Goal: Task Accomplishment & Management: Use online tool/utility

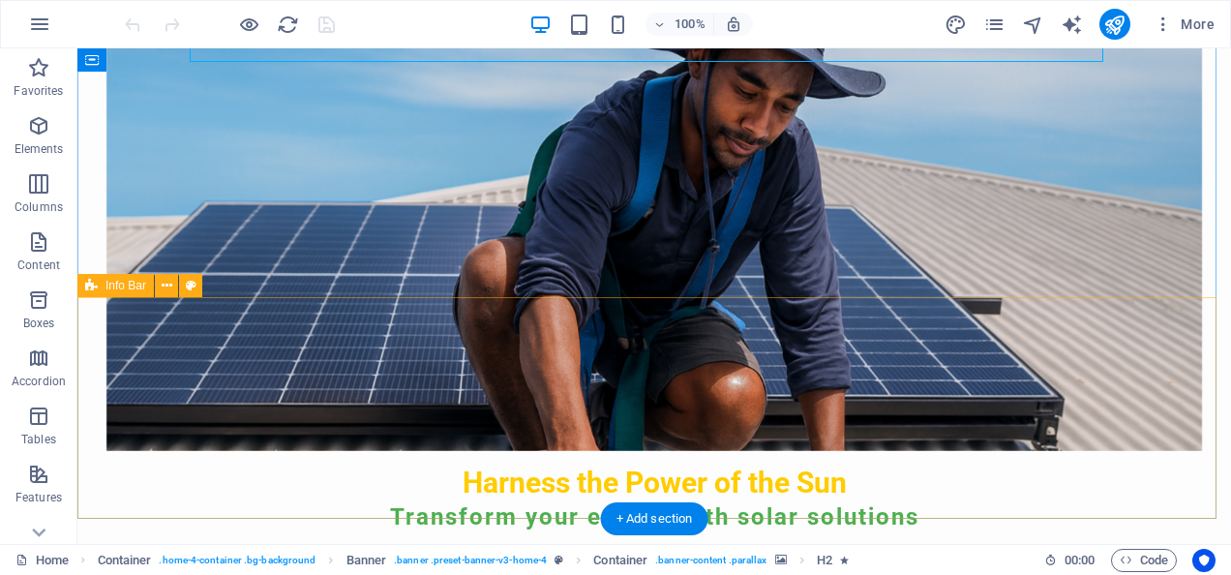
scroll to position [387, 0]
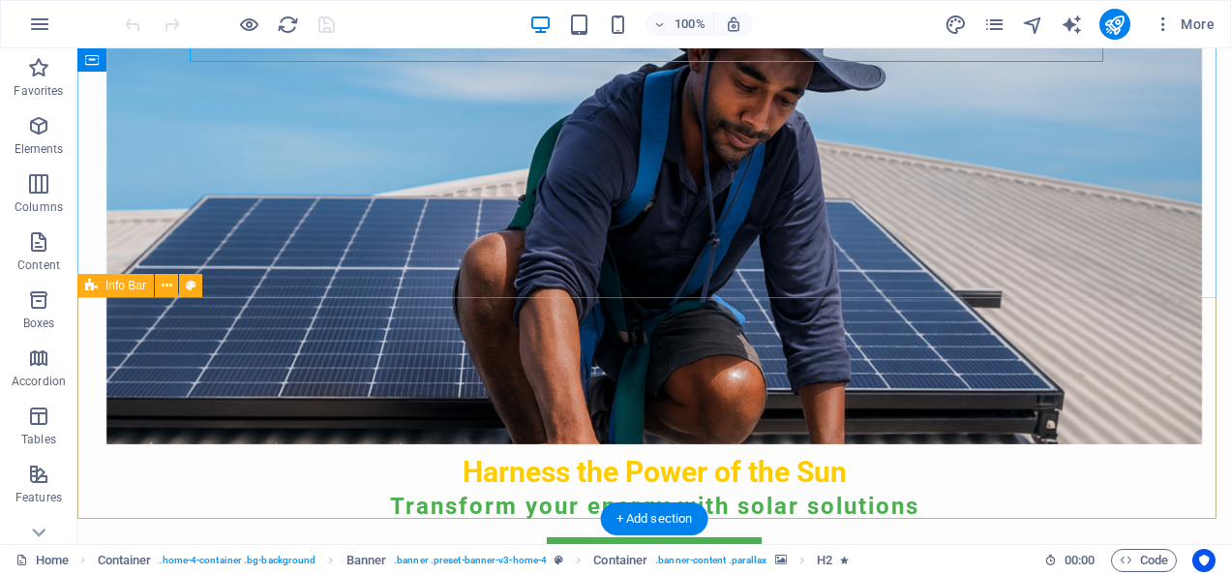
drag, startPoint x: 714, startPoint y: 392, endPoint x: 681, endPoint y: 397, distance: 33.3
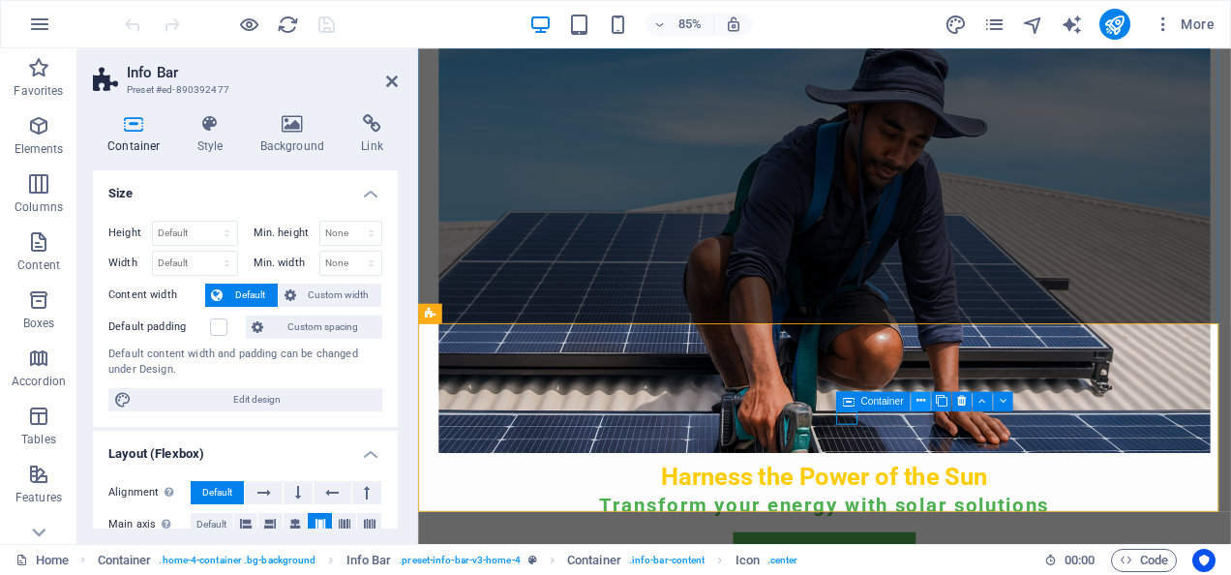
click at [0, 0] on icon at bounding box center [0, 0] width 0 height 0
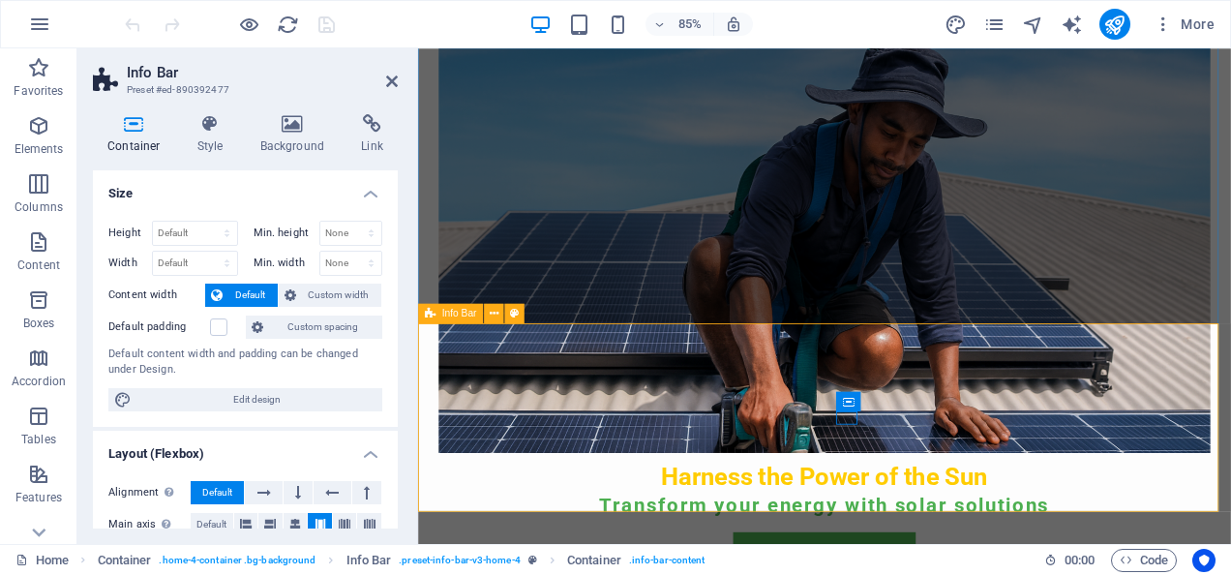
drag, startPoint x: 1171, startPoint y: 533, endPoint x: 1171, endPoint y: 514, distance: 19.4
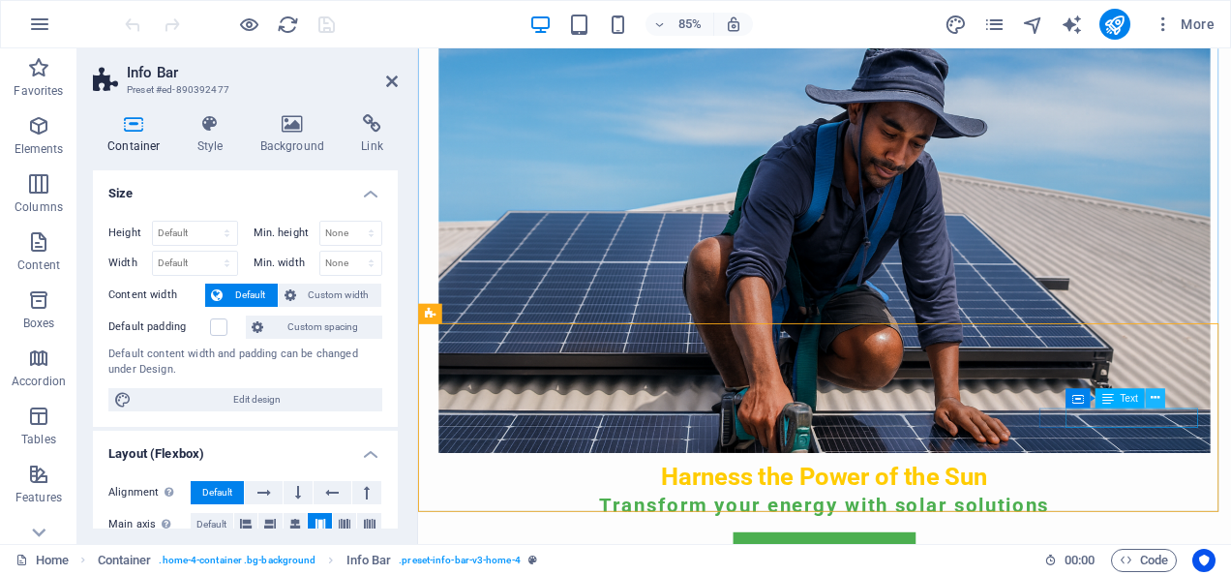
click at [1161, 399] on button at bounding box center [1154, 397] width 19 height 19
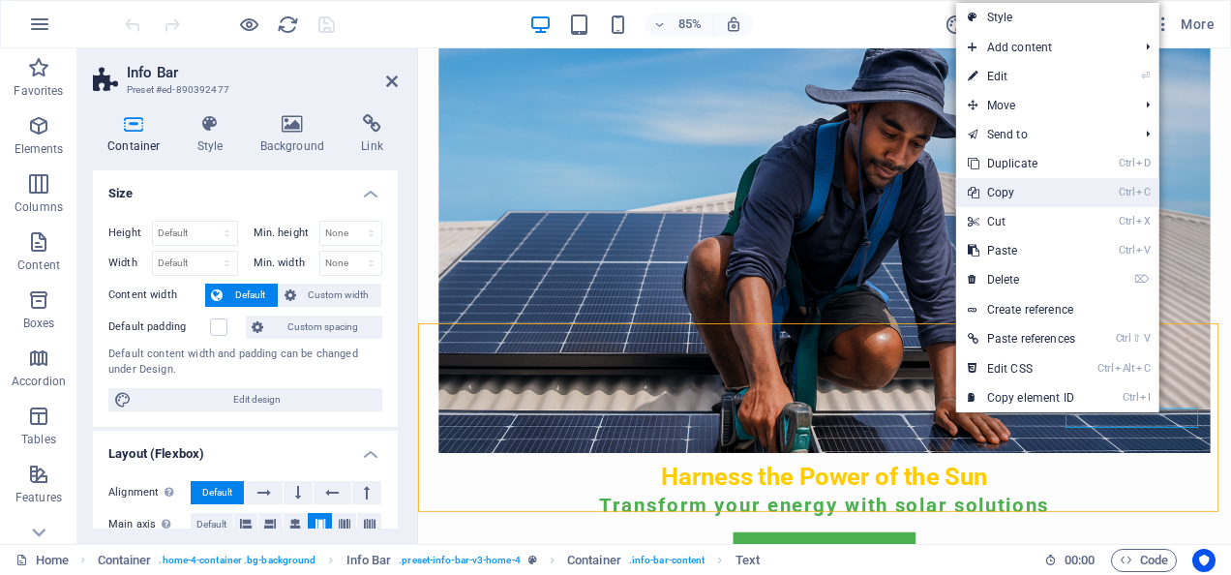
click at [1013, 198] on link "Ctrl C Copy" at bounding box center [1021, 192] width 131 height 29
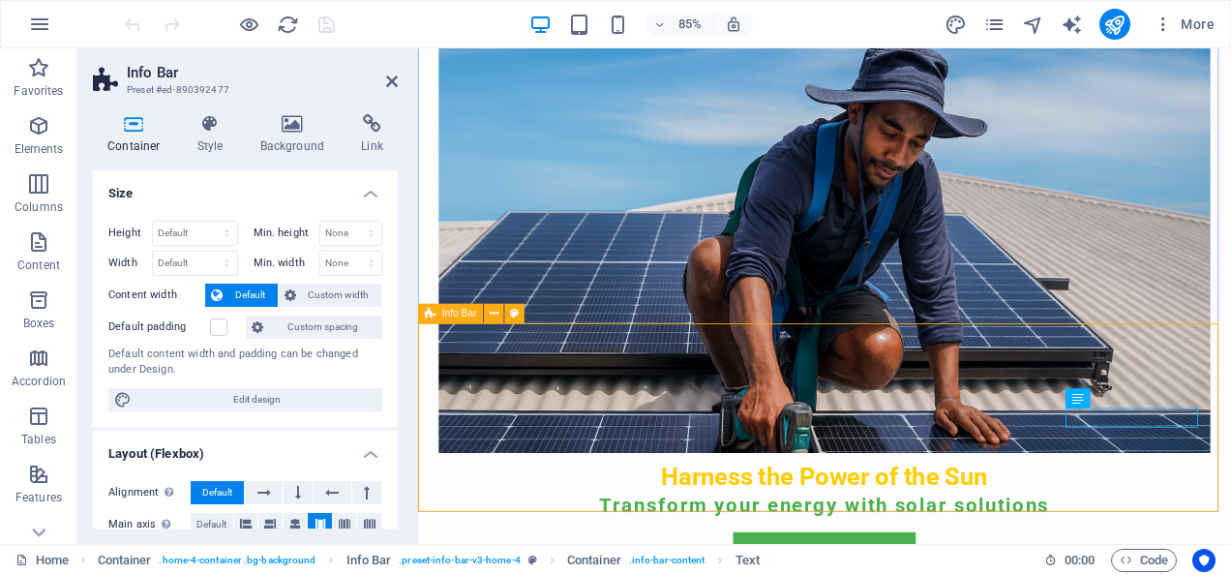
drag, startPoint x: 1072, startPoint y: 485, endPoint x: 1042, endPoint y: 482, distance: 30.1
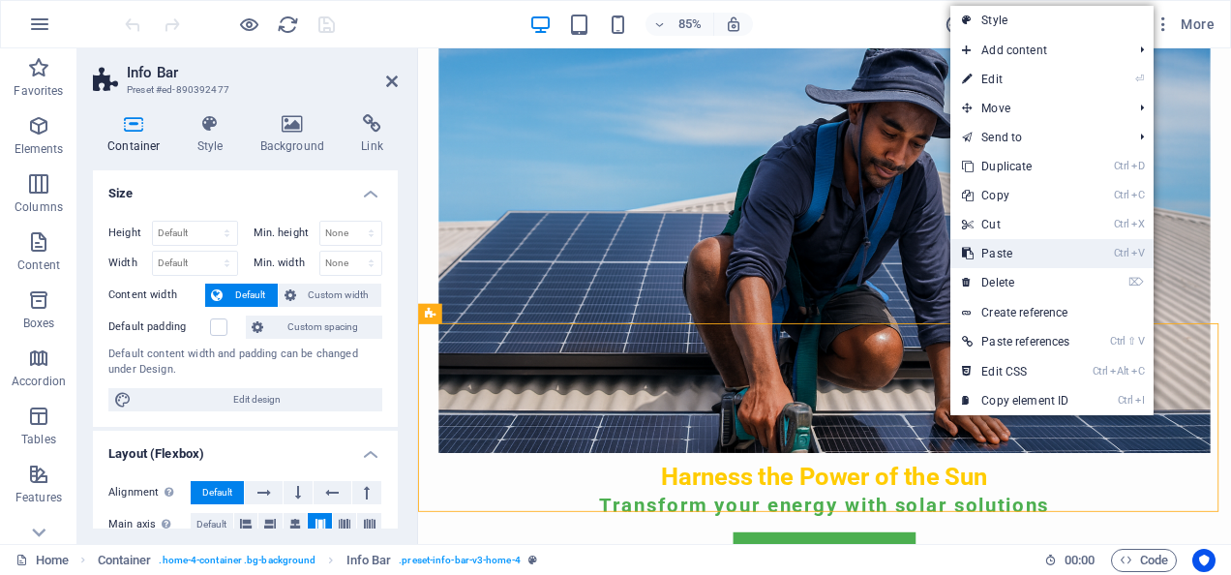
click at [1014, 248] on link "Ctrl V Paste" at bounding box center [1015, 253] width 131 height 29
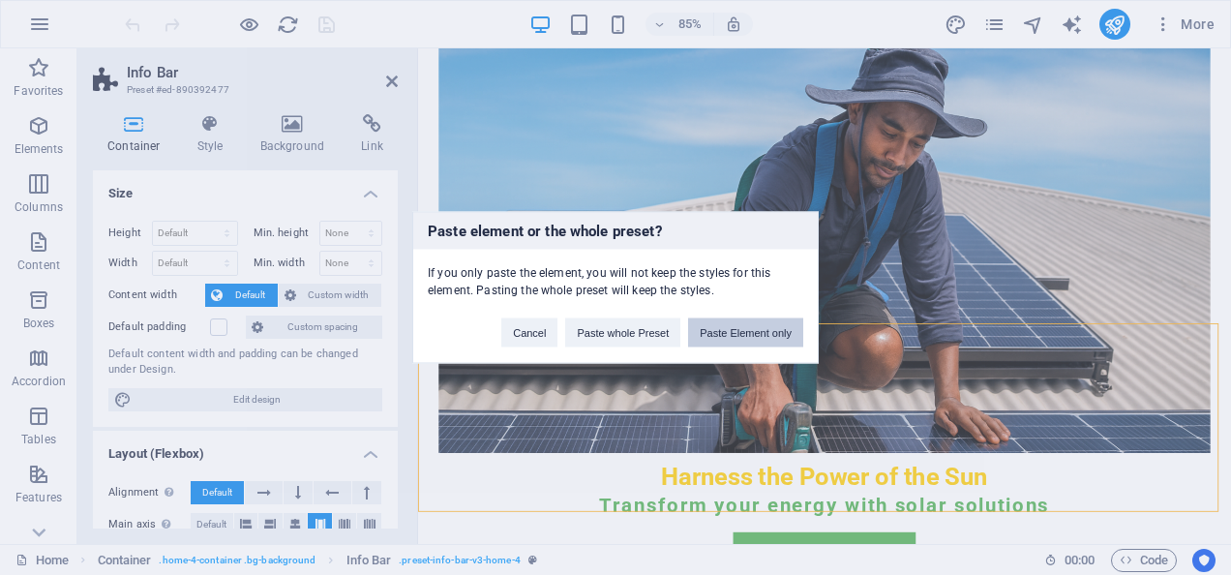
click at [757, 337] on button "Paste Element only" at bounding box center [745, 332] width 115 height 29
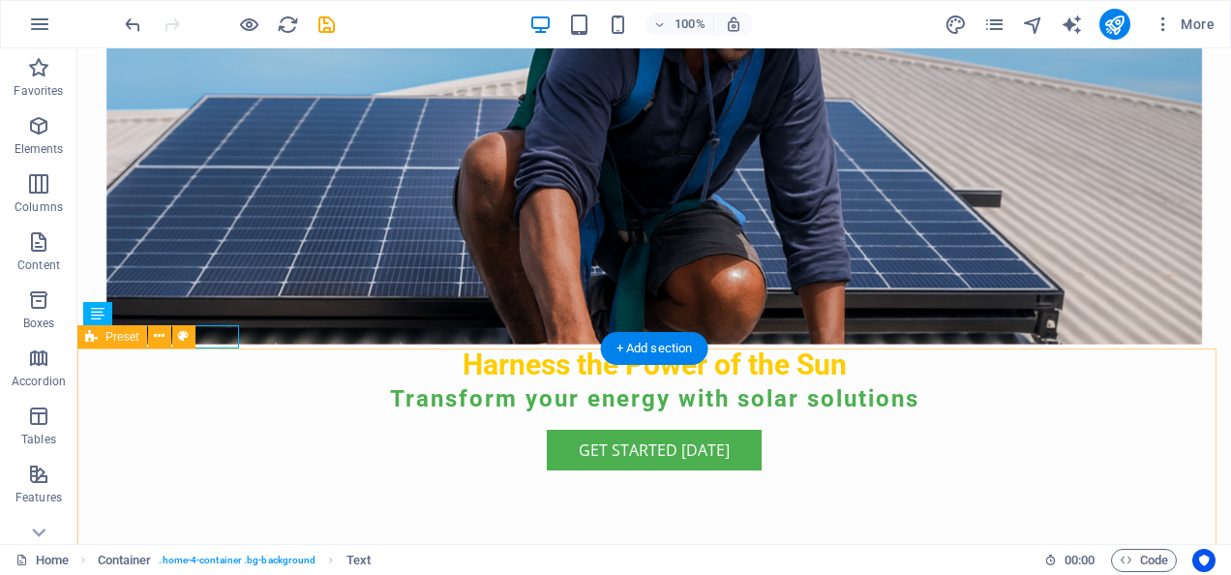
scroll to position [581, 0]
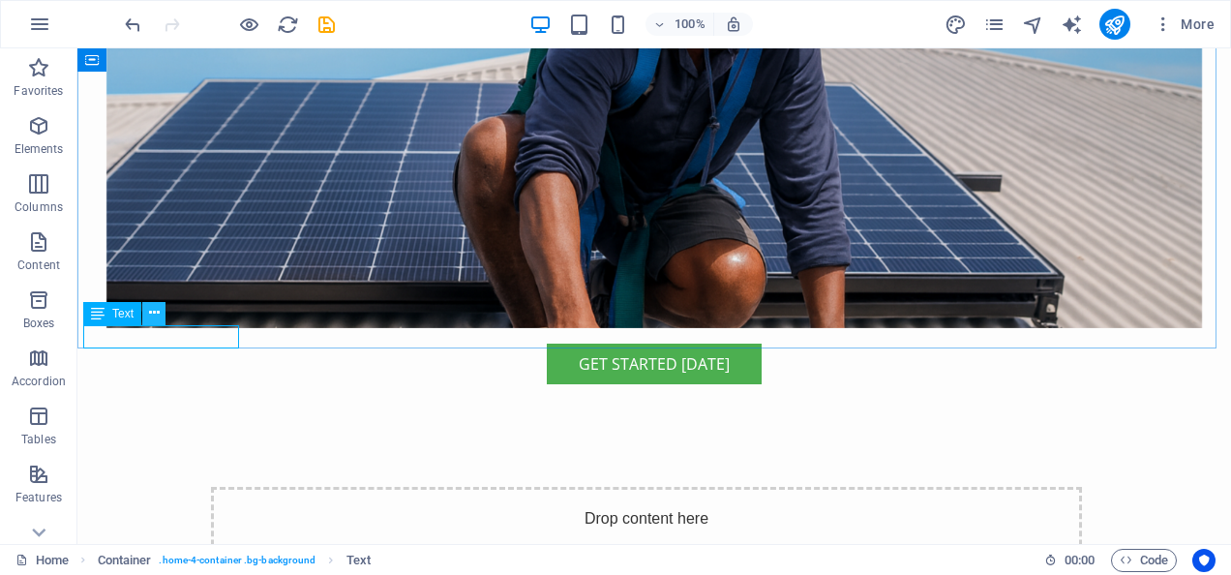
click at [159, 309] on icon at bounding box center [154, 313] width 11 height 20
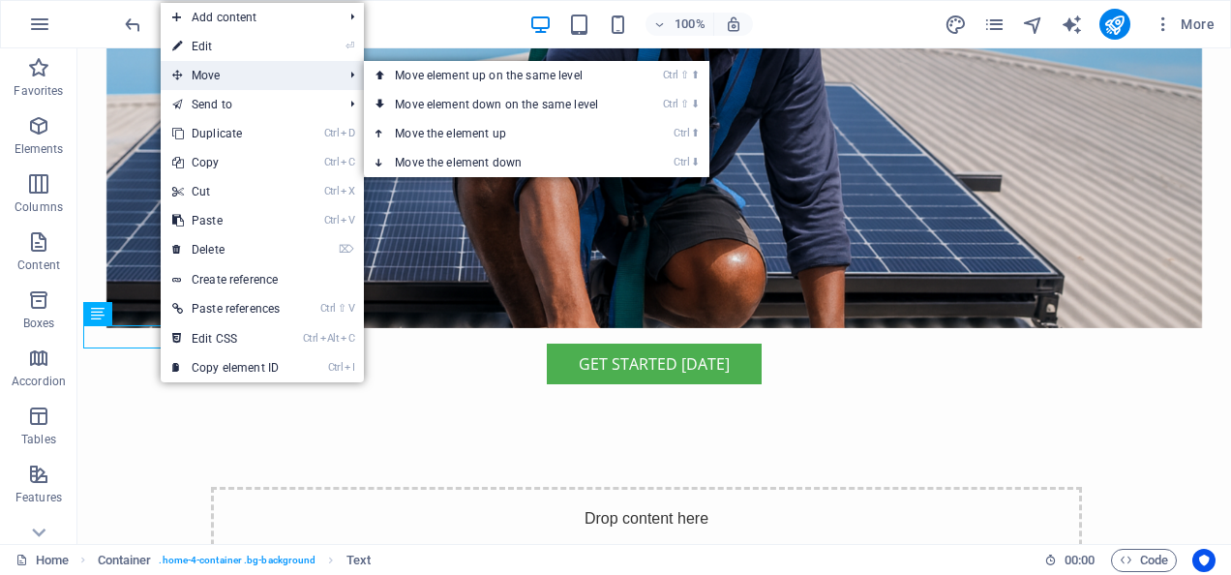
click at [254, 76] on span "Move" at bounding box center [248, 75] width 174 height 29
click at [422, 81] on link "Ctrl ⇧ ⬆ Move element up on the same level" at bounding box center [500, 75] width 273 height 29
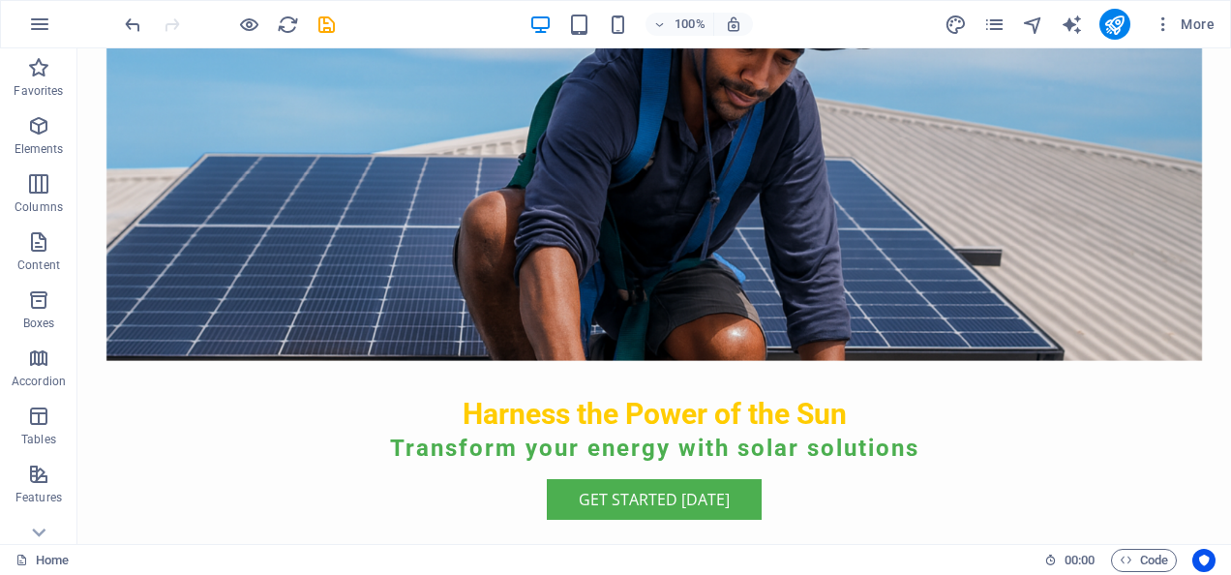
scroll to position [369, 0]
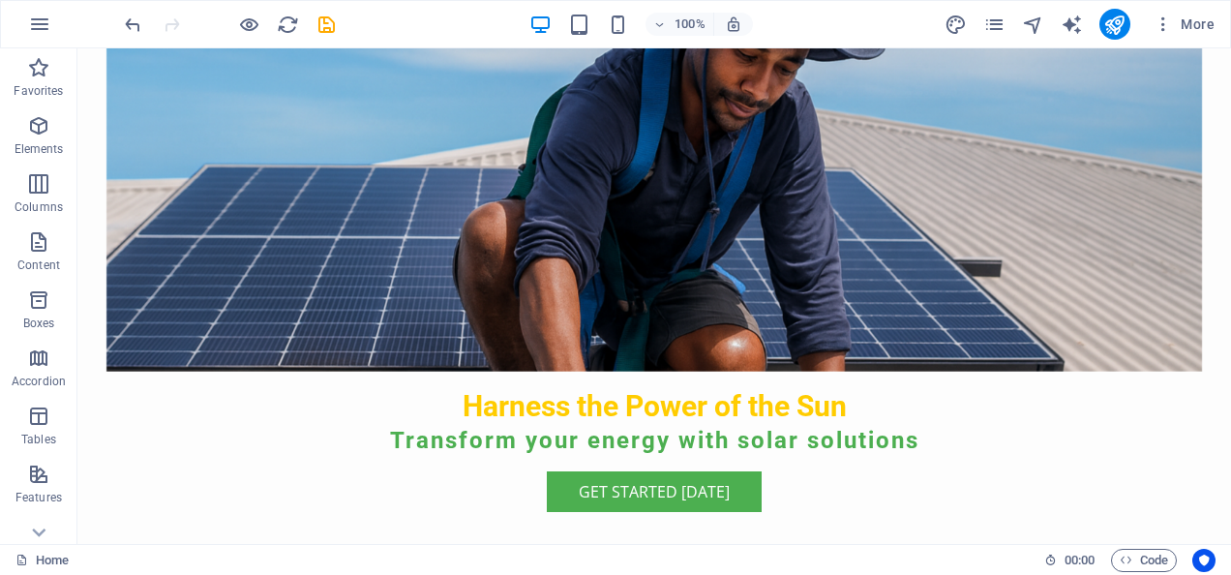
drag, startPoint x: 152, startPoint y: 122, endPoint x: 729, endPoint y: 438, distance: 658.0
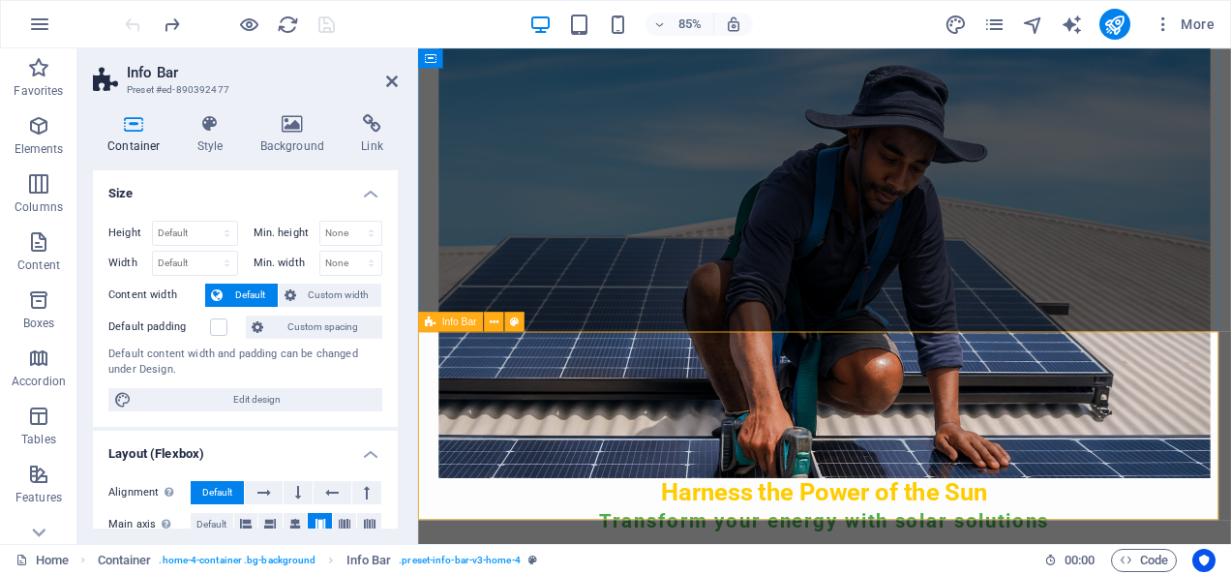
scroll to position [659, 0]
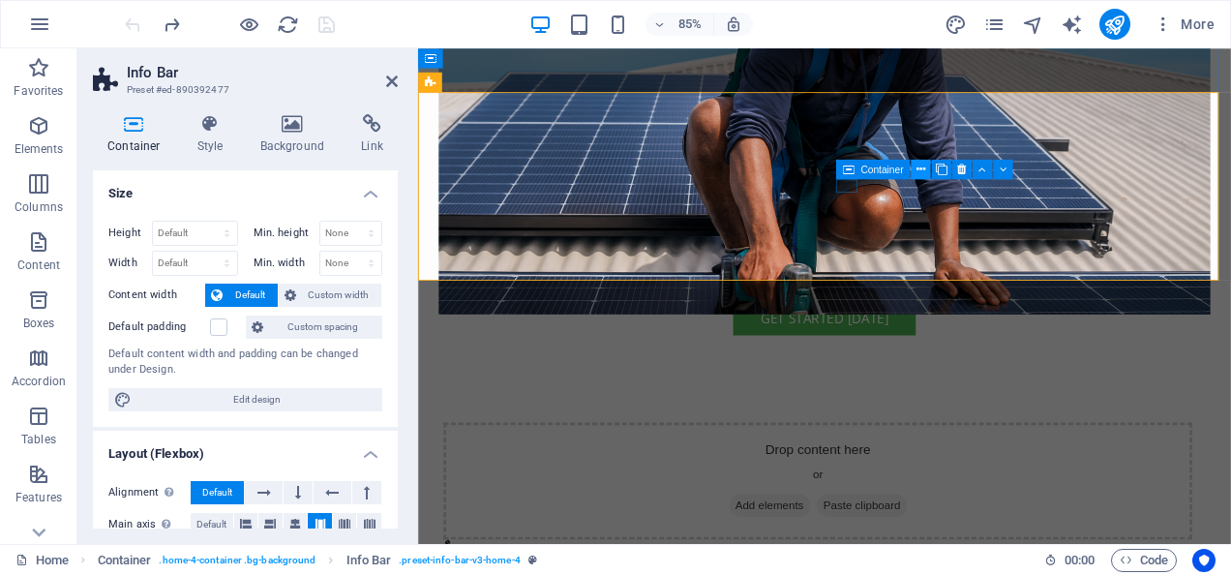
click at [0, 0] on icon at bounding box center [0, 0] width 0 height 0
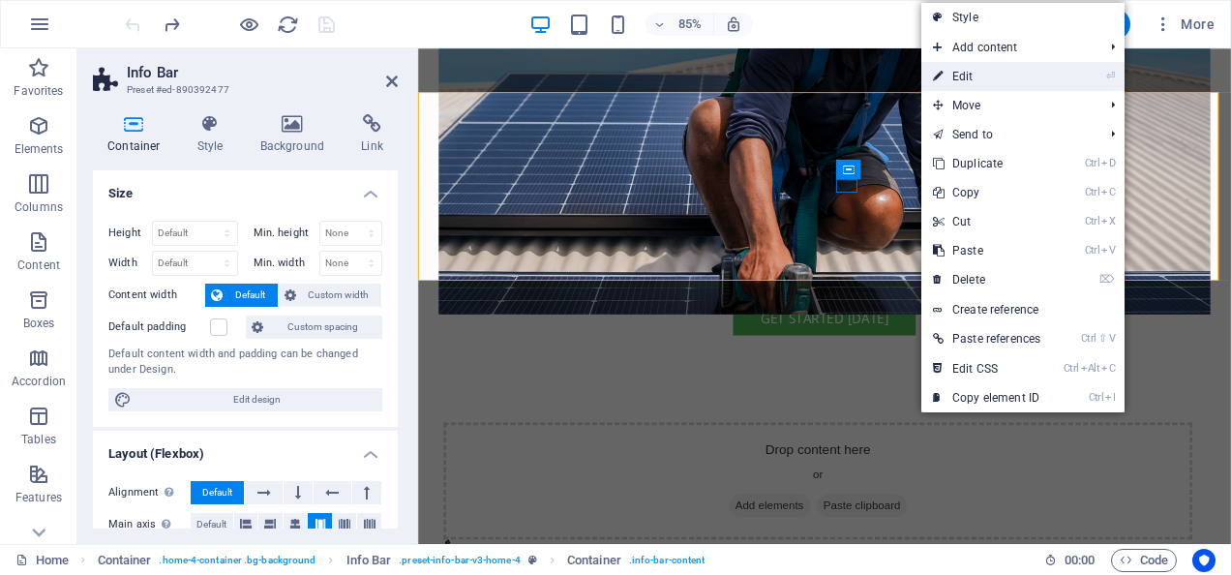
click at [973, 75] on link "⏎ Edit" at bounding box center [986, 76] width 131 height 29
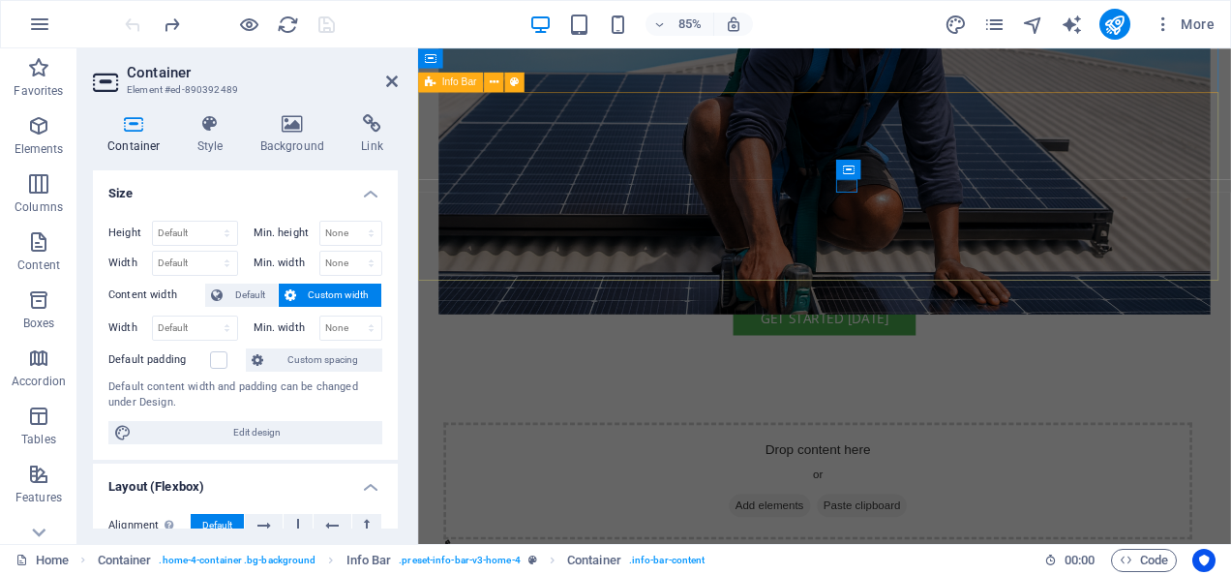
click at [943, 464] on div "Drop content here or Add elements Paste clipboard [EMAIL_ADDRESS][DOMAIN_NAME]" at bounding box center [896, 582] width 956 height 236
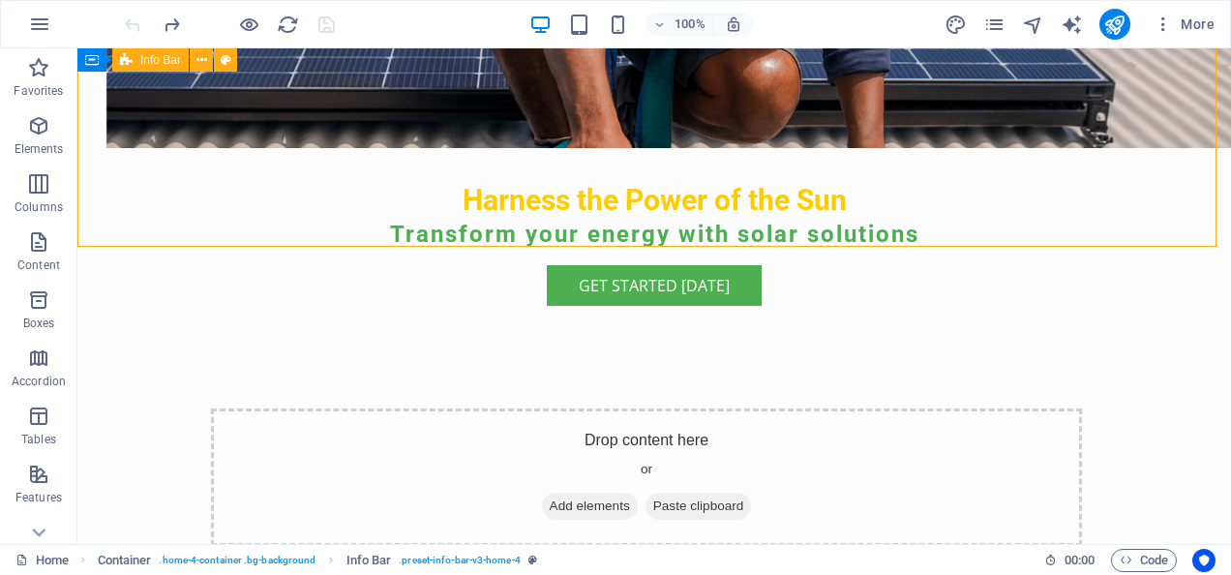
click at [699, 383] on div "Drop content here or Add elements Paste clipboard [EMAIL_ADDRESS][DOMAIN_NAME]" at bounding box center [654, 501] width 1154 height 236
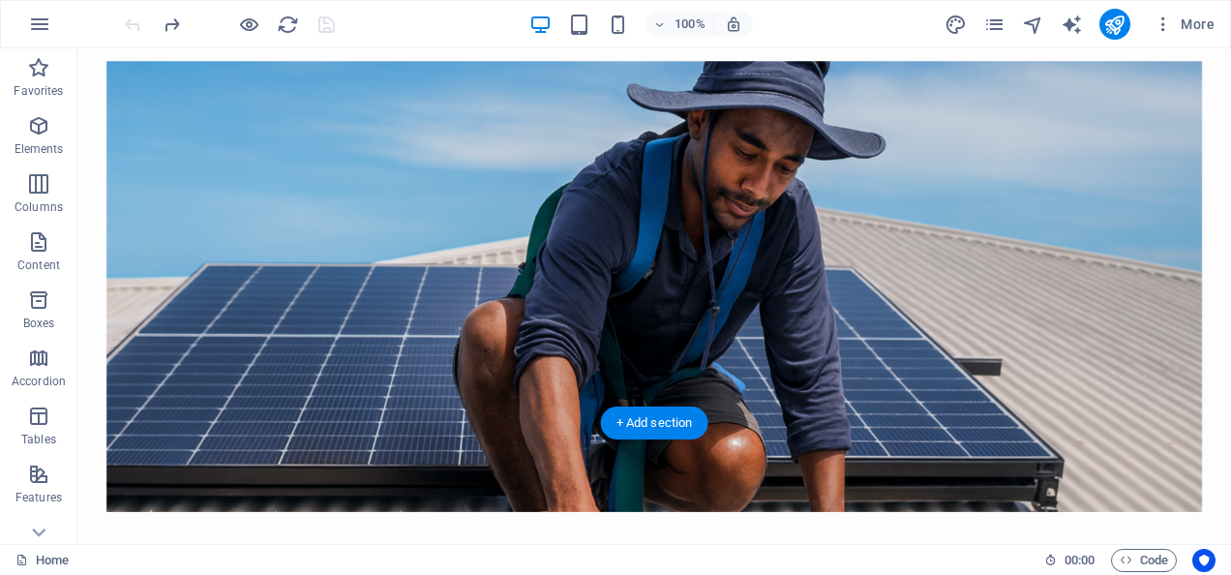
scroll to position [484, 0]
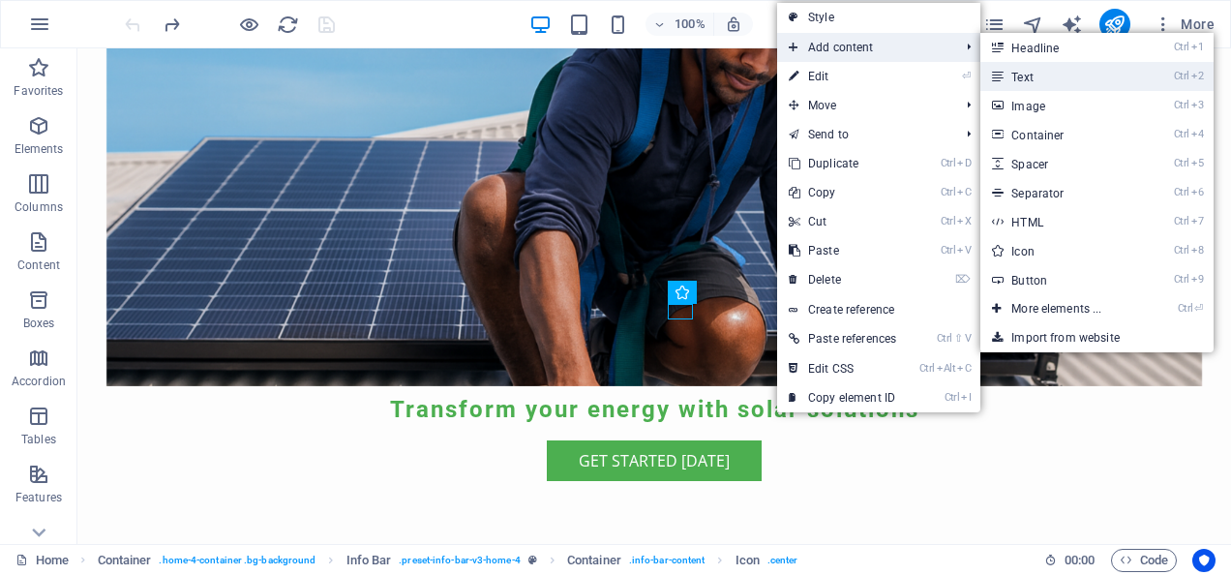
click at [1043, 85] on link "Ctrl 2 Text" at bounding box center [1060, 76] width 160 height 29
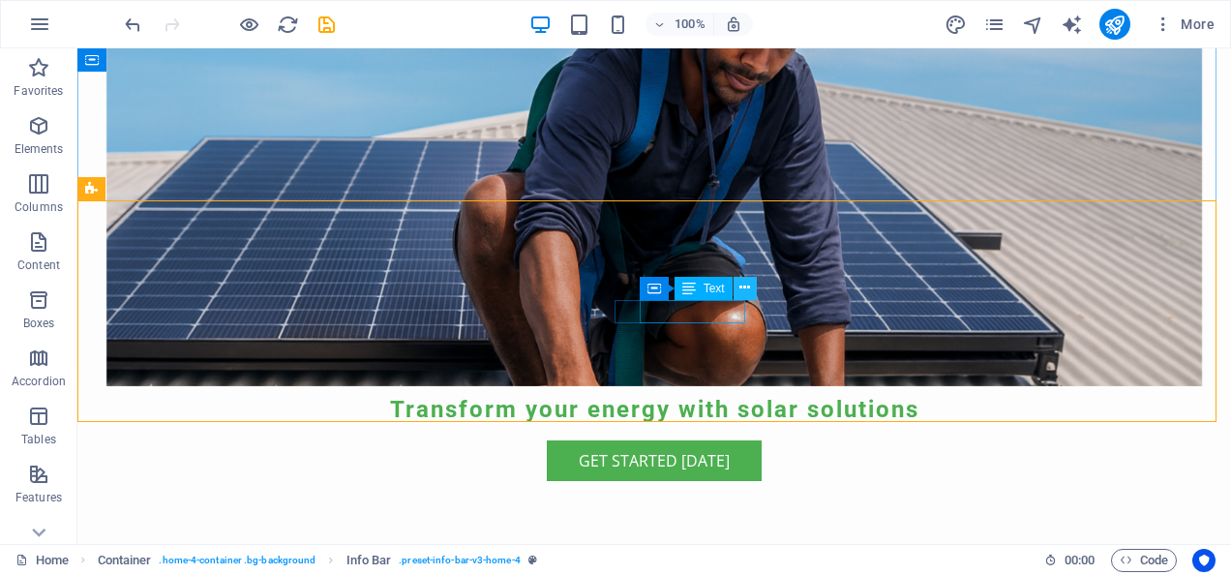
click at [747, 293] on icon at bounding box center [744, 288] width 11 height 20
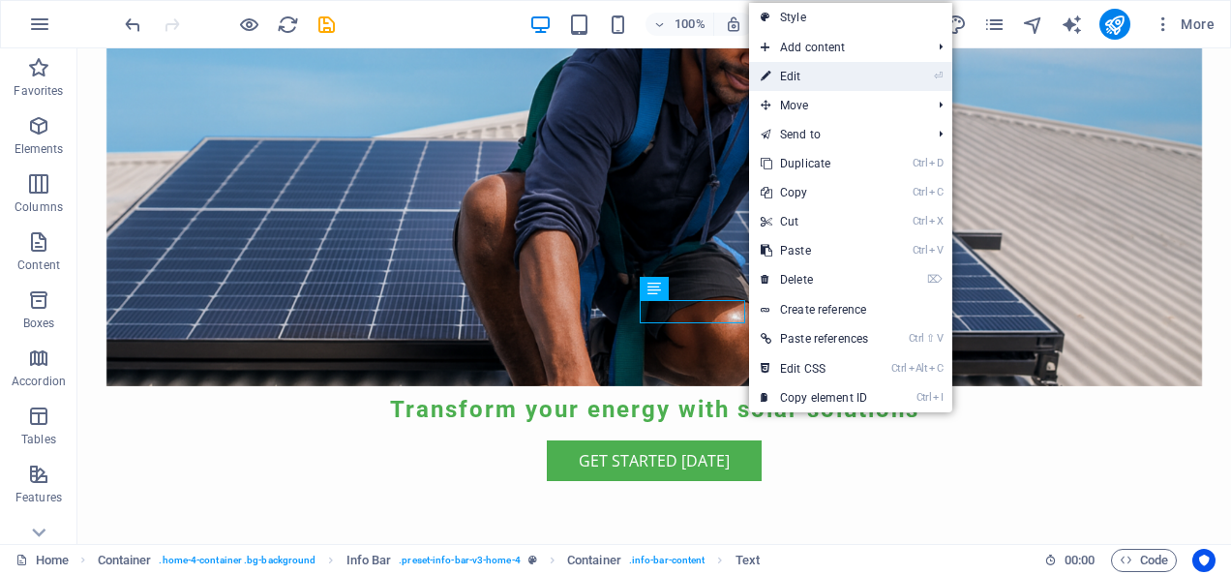
click at [810, 71] on link "⏎ Edit" at bounding box center [814, 76] width 131 height 29
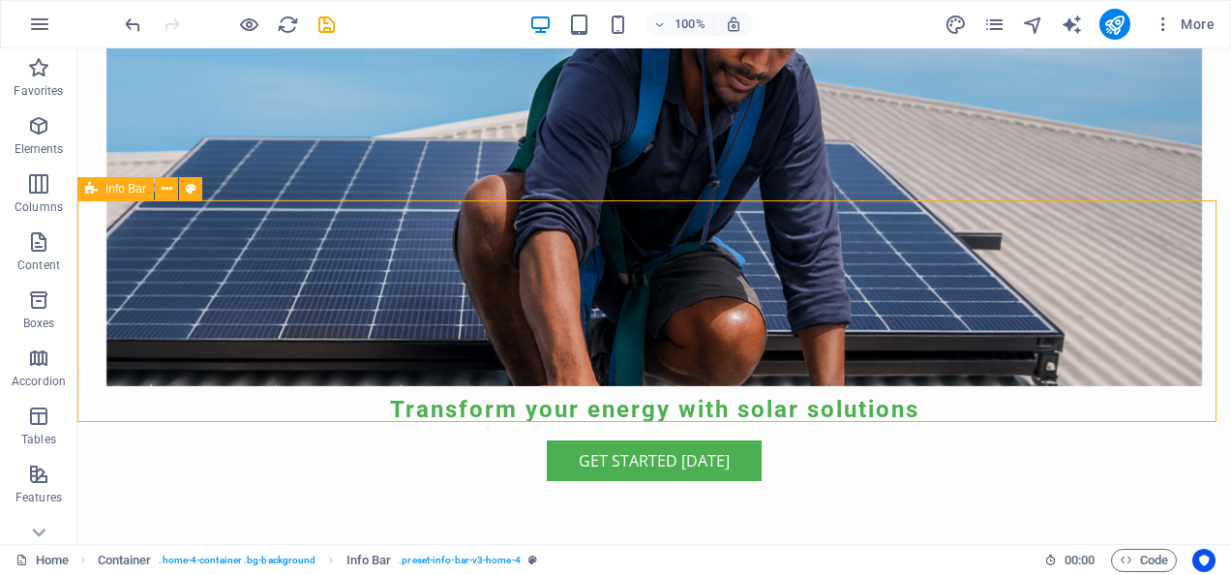
click at [747, 286] on icon at bounding box center [744, 288] width 11 height 20
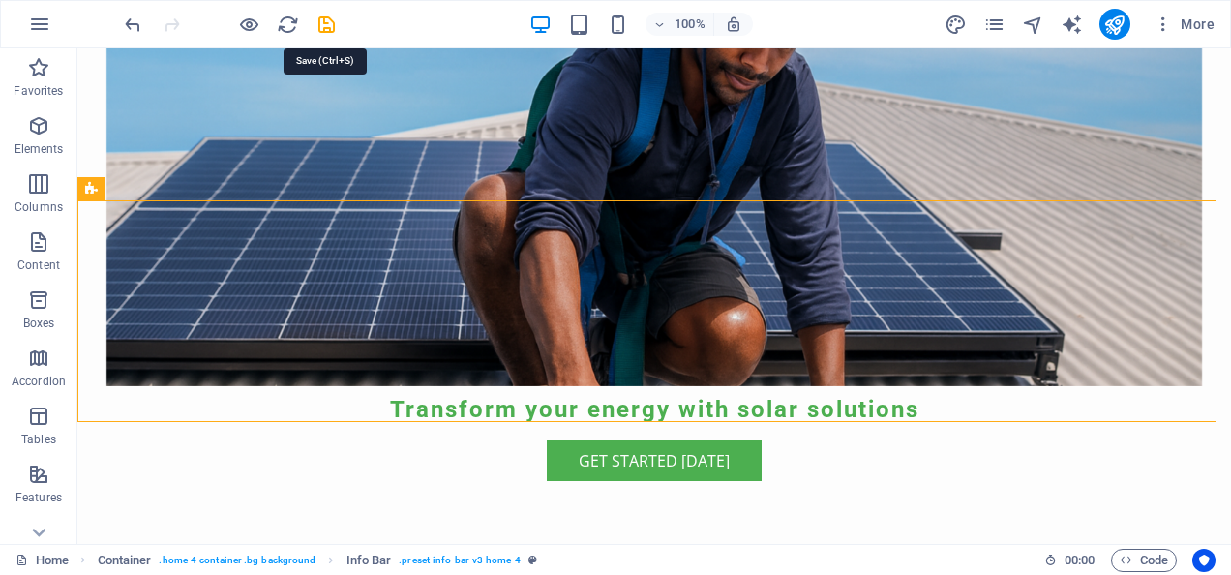
drag, startPoint x: 331, startPoint y: 18, endPoint x: 319, endPoint y: 27, distance: 14.5
click at [327, 23] on icon "save" at bounding box center [327, 25] width 22 height 22
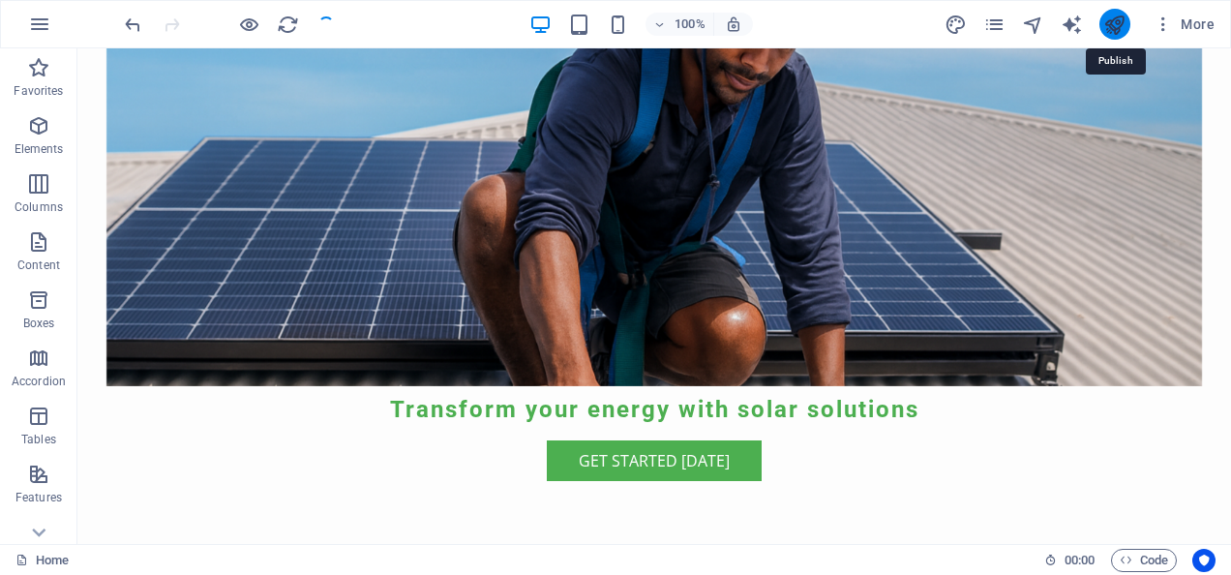
drag, startPoint x: 1113, startPoint y: 18, endPoint x: 1102, endPoint y: 17, distance: 10.7
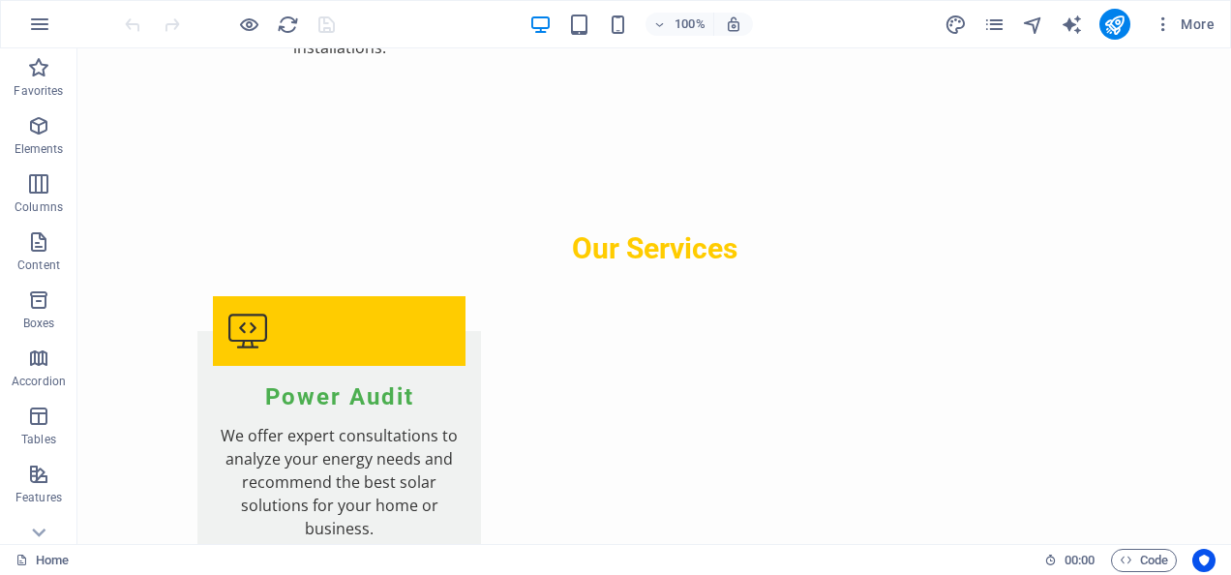
scroll to position [2850, 0]
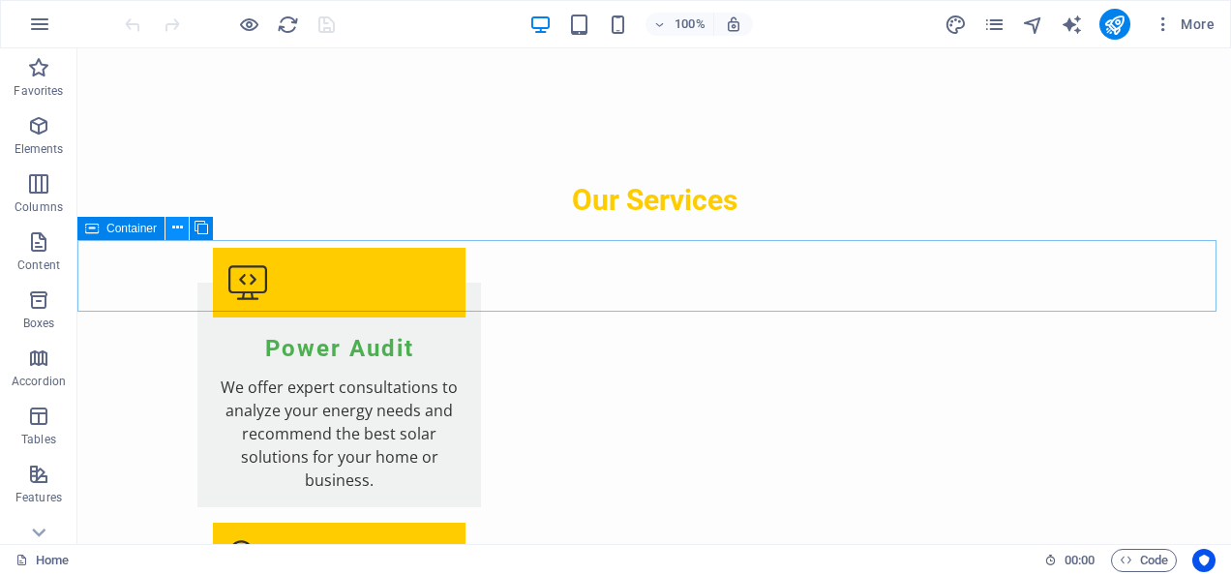
click at [176, 229] on icon at bounding box center [177, 228] width 11 height 20
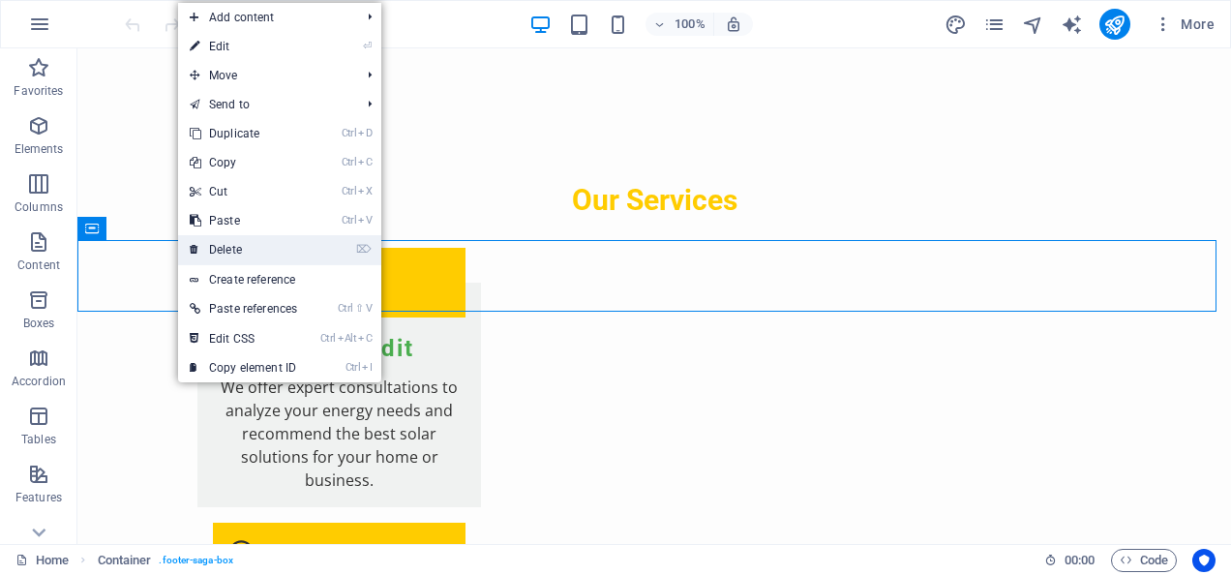
click at [213, 238] on link "⌦ Delete" at bounding box center [243, 249] width 131 height 29
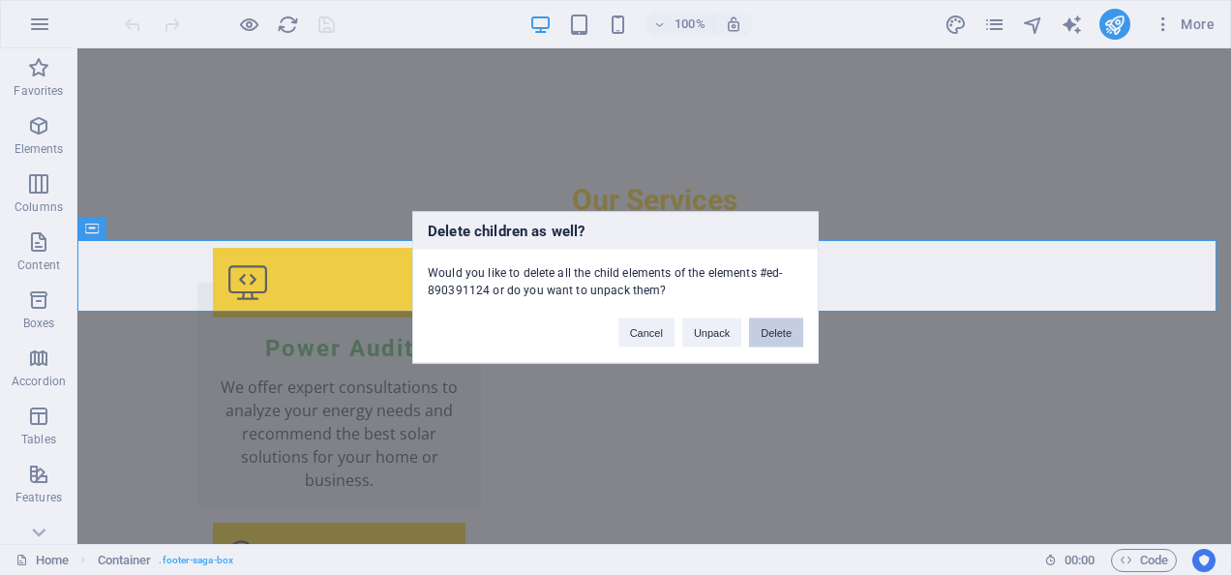
click at [776, 335] on button "Delete" at bounding box center [776, 332] width 54 height 29
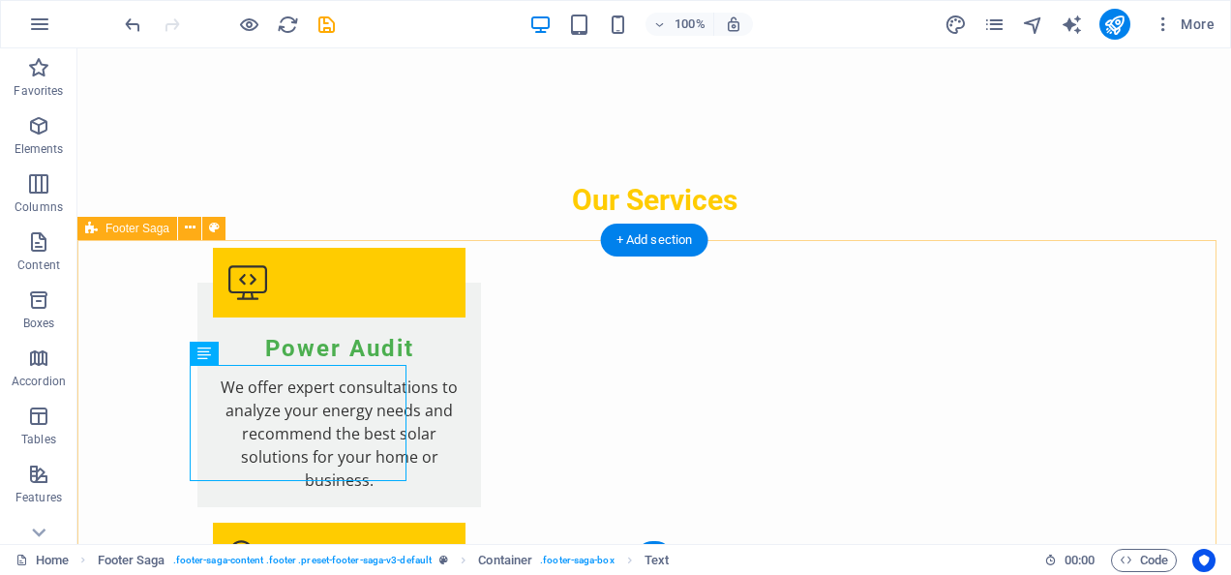
drag, startPoint x: 303, startPoint y: 401, endPoint x: 189, endPoint y: 389, distance: 114.8
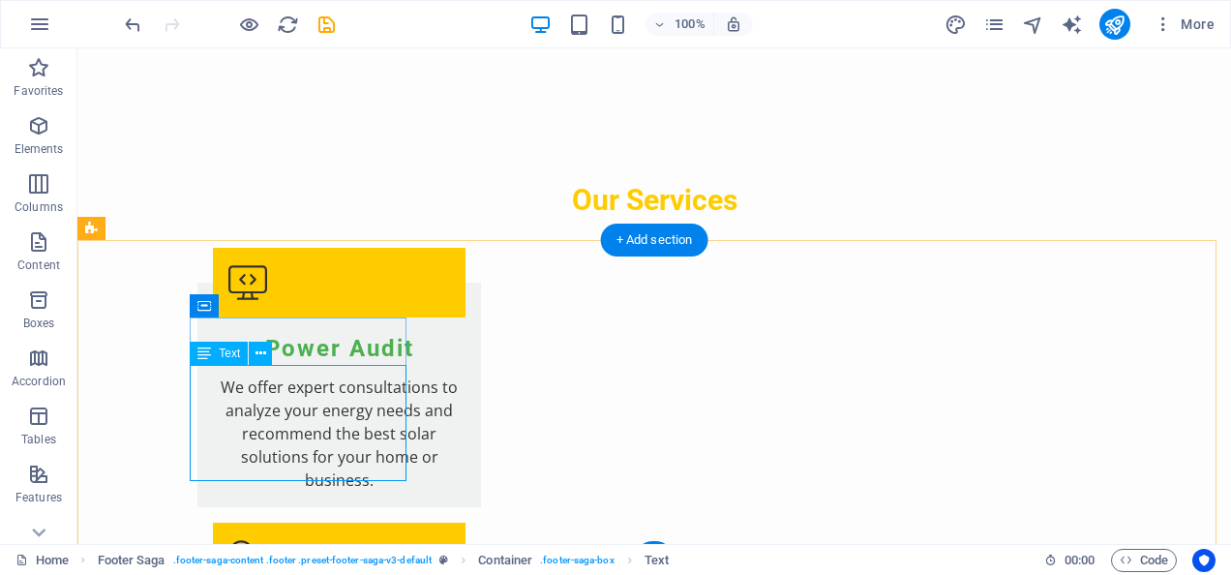
drag, startPoint x: 189, startPoint y: 389, endPoint x: 269, endPoint y: 425, distance: 88.0
click at [265, 356] on icon at bounding box center [261, 354] width 11 height 20
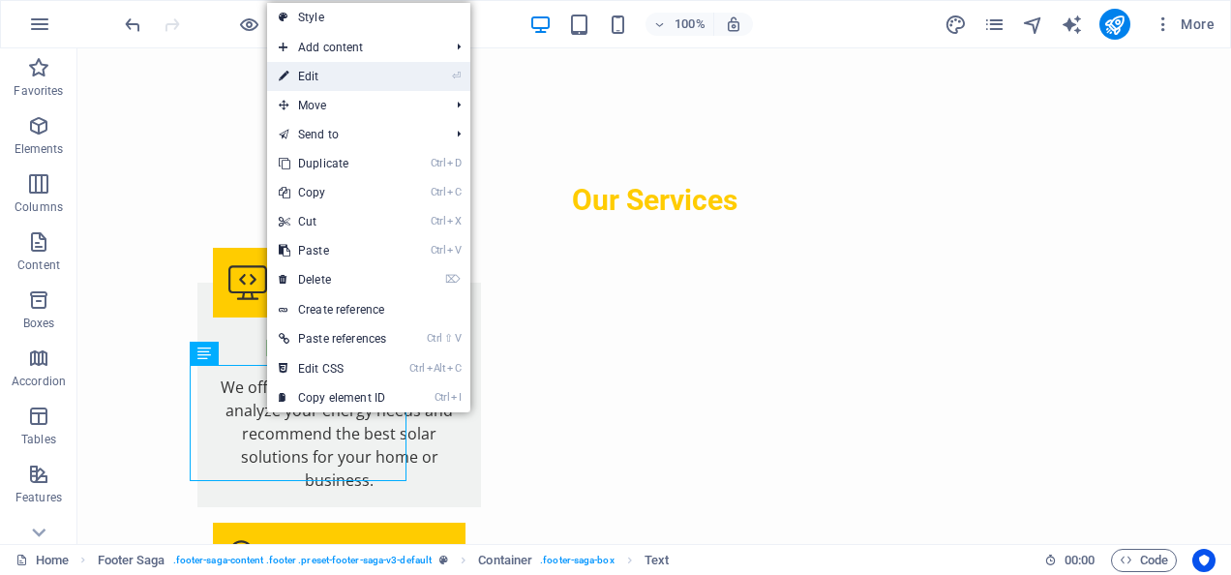
click at [315, 82] on link "⏎ Edit" at bounding box center [332, 76] width 131 height 29
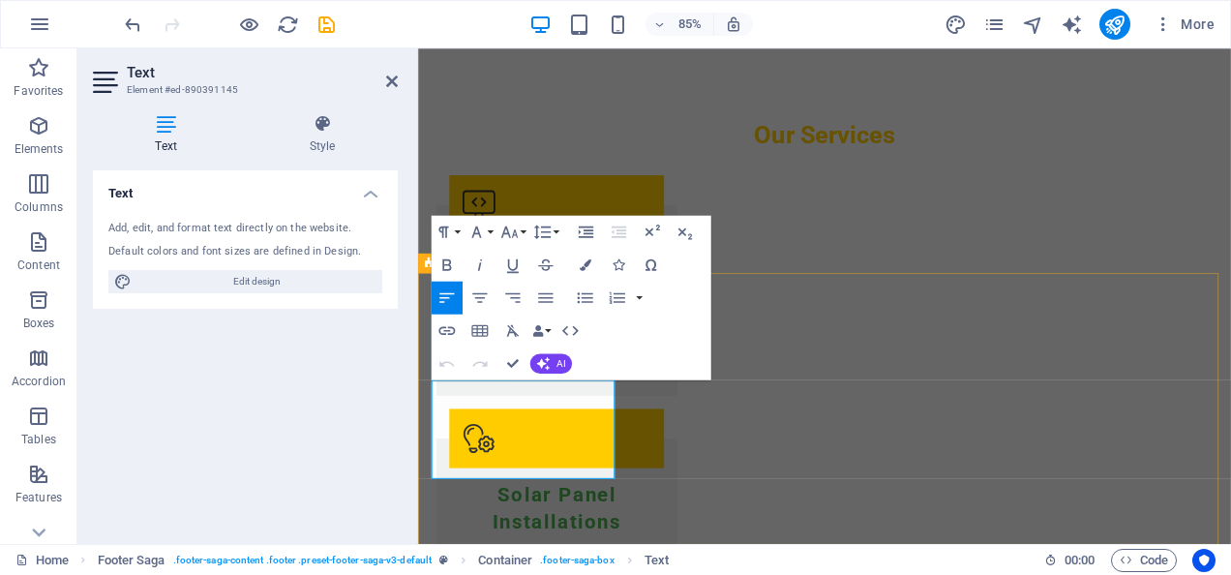
drag, startPoint x: 549, startPoint y: 479, endPoint x: 532, endPoint y: 478, distance: 16.5
drag, startPoint x: 515, startPoint y: 477, endPoint x: 456, endPoint y: 474, distance: 59.1
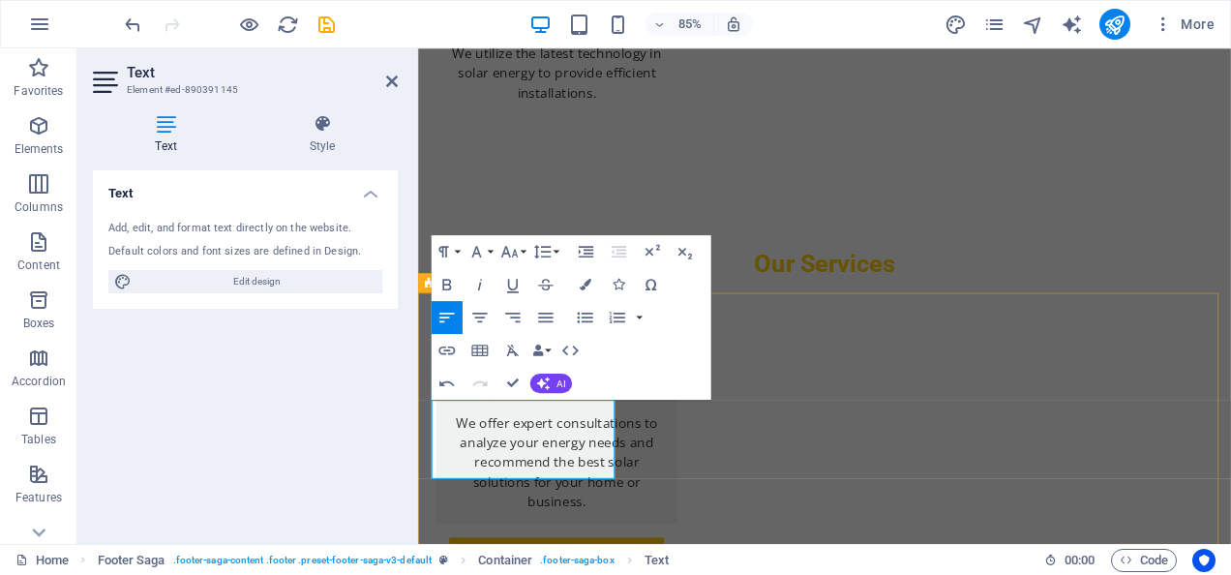
drag, startPoint x: 641, startPoint y: 539, endPoint x: 565, endPoint y: 496, distance: 87.2
click at [553, 379] on button "AI" at bounding box center [551, 382] width 42 height 19
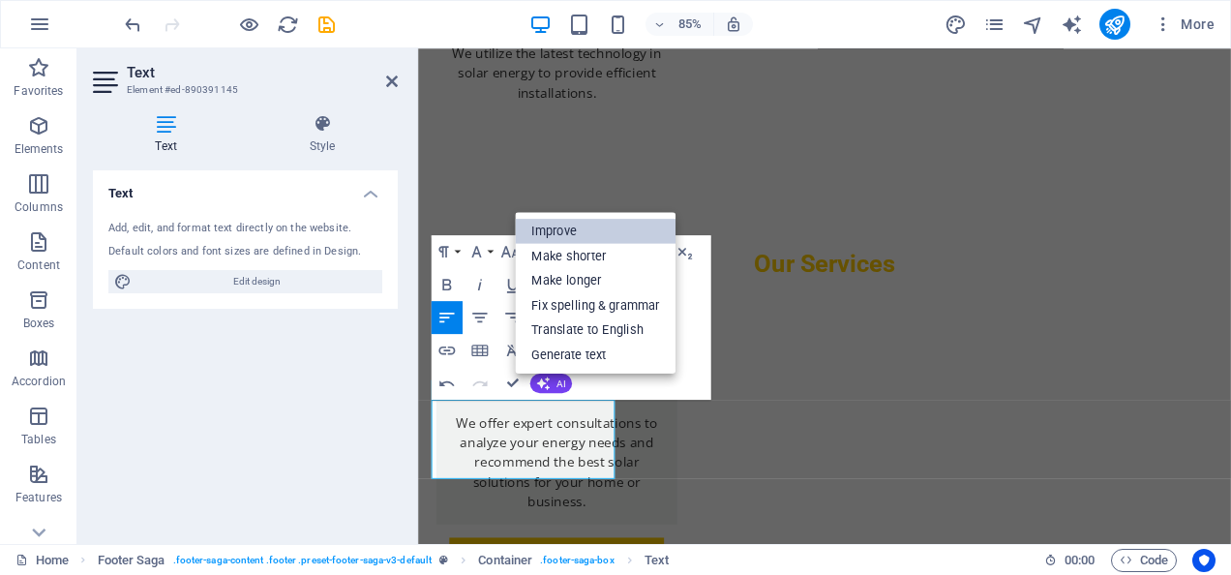
click at [556, 230] on link "Improve" at bounding box center [595, 231] width 161 height 25
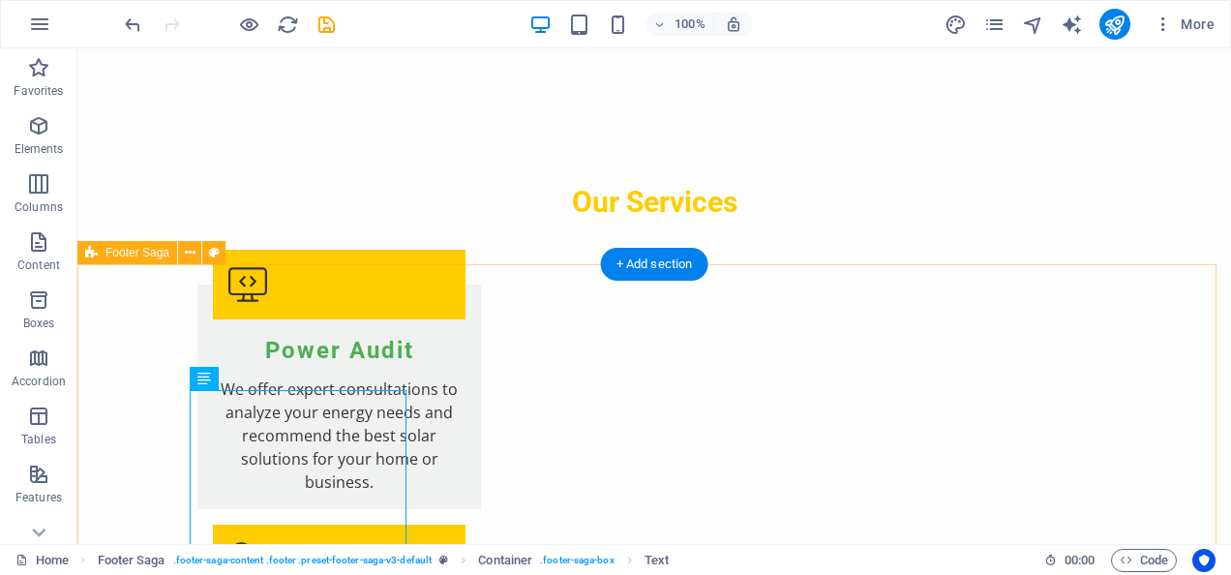
scroll to position [2911, 0]
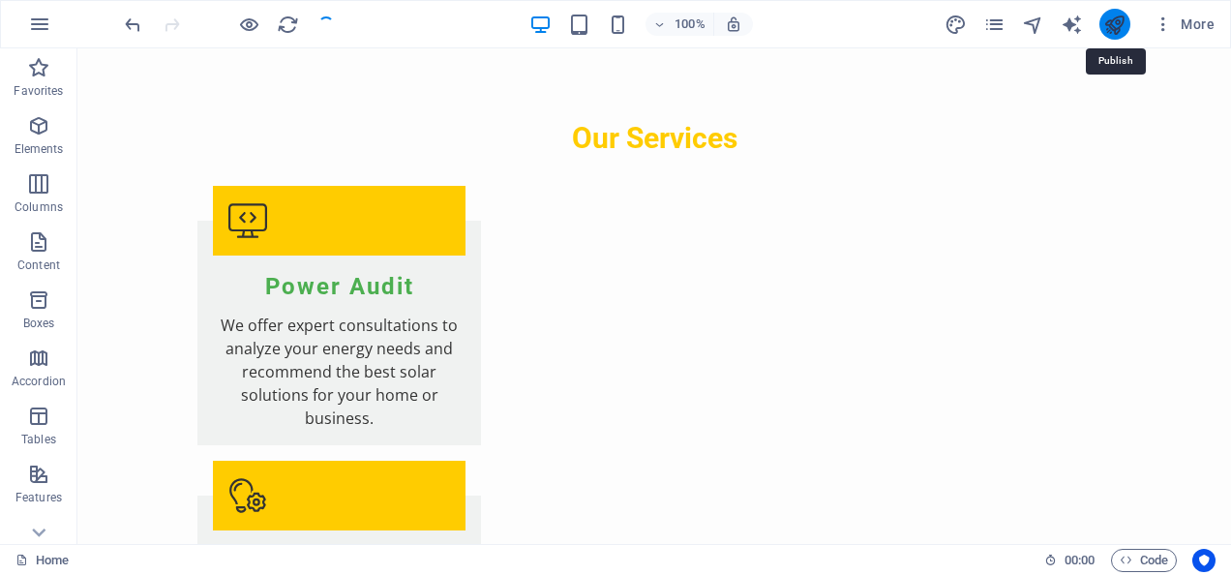
click at [1123, 19] on icon "publish" at bounding box center [1114, 25] width 22 height 22
